Goal: Task Accomplishment & Management: Use online tool/utility

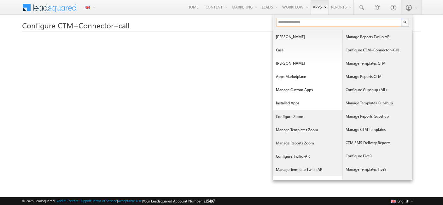
click at [315, 22] on input "text" at bounding box center [339, 22] width 126 height 9
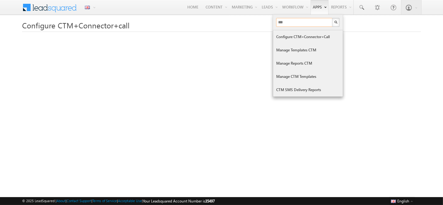
type input "***"
click at [304, 37] on link "Configure CTM+Connector+call" at bounding box center [307, 36] width 69 height 13
